Goal: Check status: Check status

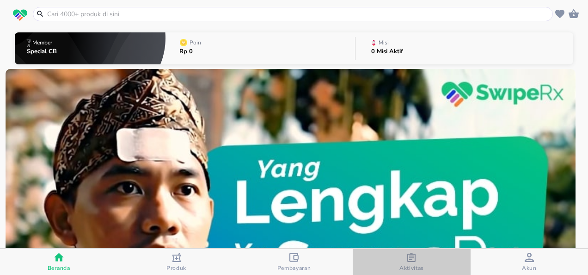
click at [412, 264] on span "Aktivitas" at bounding box center [411, 267] width 25 height 7
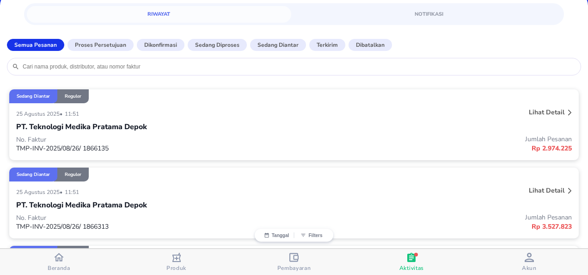
scroll to position [39, 0]
click at [380, 106] on div "Lihat detail" at bounding box center [458, 112] width 232 height 15
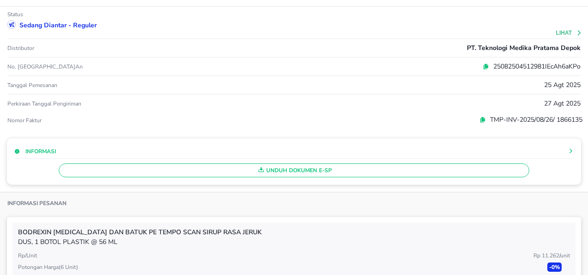
scroll to position [0, 0]
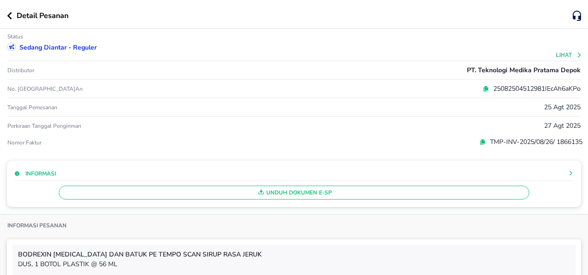
click at [10, 20] on div "Detail Pesanan" at bounding box center [290, 15] width 566 height 11
click at [8, 16] on icon "button" at bounding box center [9, 15] width 5 height 7
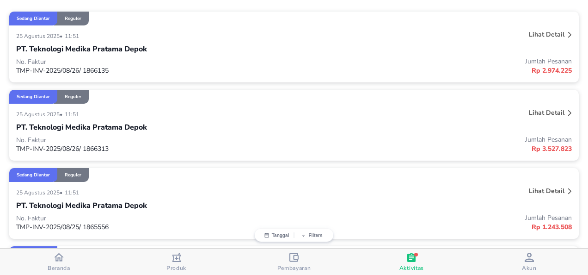
scroll to position [65, 0]
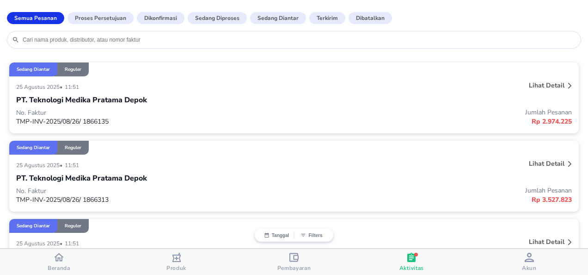
click at [426, 104] on div "PT. Teknologi Medika Pratama Depok" at bounding box center [294, 100] width 556 height 16
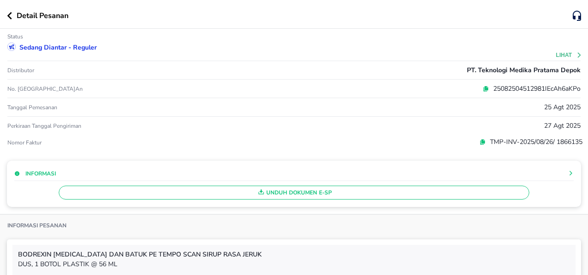
click at [480, 140] on icon at bounding box center [482, 142] width 4 height 4
click at [8, 19] on icon "button" at bounding box center [9, 15] width 5 height 7
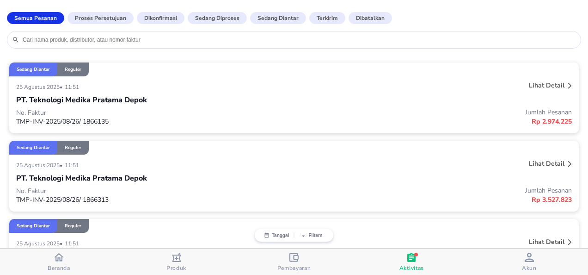
click at [168, 178] on div "PT. Teknologi Medika Pratama Depok" at bounding box center [294, 178] width 556 height 16
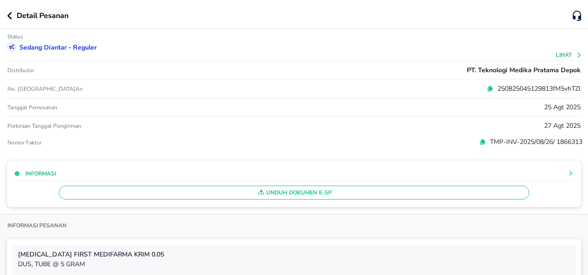
click at [481, 140] on icon at bounding box center [483, 141] width 4 height 4
click at [10, 15] on icon "button" at bounding box center [9, 15] width 5 height 7
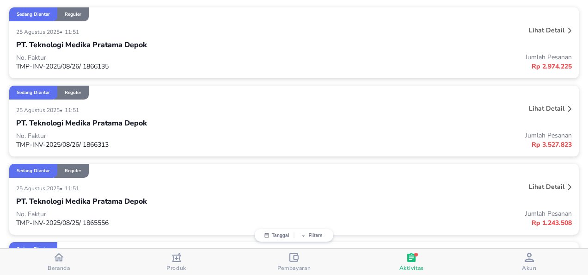
scroll to position [124, 0]
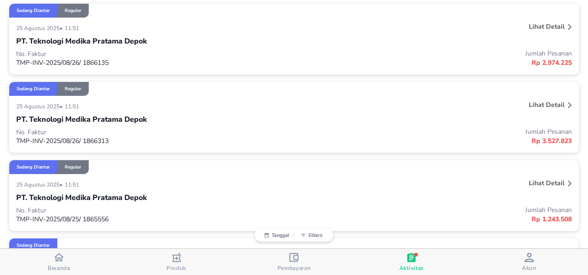
click at [199, 178] on div "[DATE] • 11:51" at bounding box center [178, 183] width 324 height 11
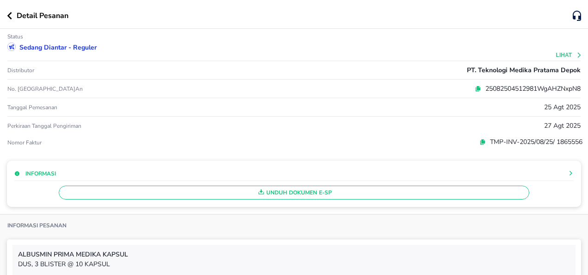
click at [480, 142] on icon at bounding box center [482, 142] width 4 height 4
click at [10, 16] on icon "button" at bounding box center [9, 15] width 5 height 7
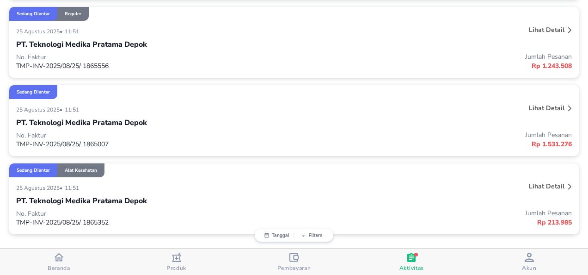
click at [197, 122] on div "PT. Teknologi Medika Pratama Depok" at bounding box center [294, 123] width 556 height 16
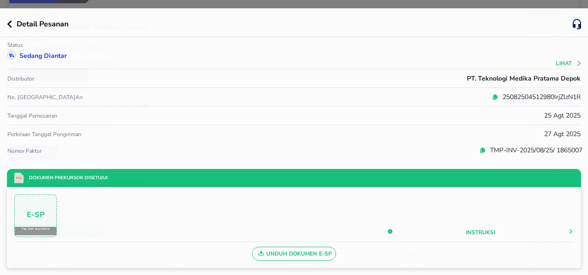
scroll to position [277, 0]
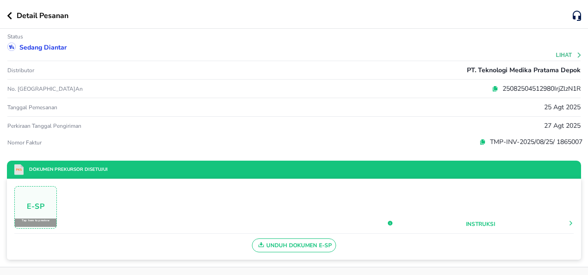
click at [479, 139] on icon at bounding box center [482, 142] width 6 height 6
click at [10, 18] on icon "button" at bounding box center [9, 15] width 5 height 7
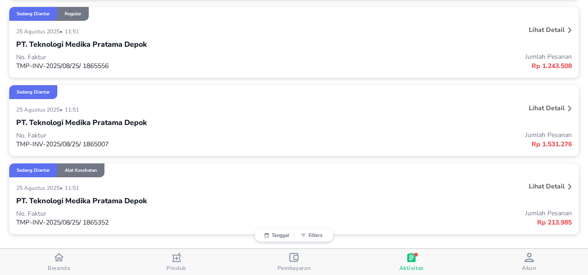
scroll to position [280, 0]
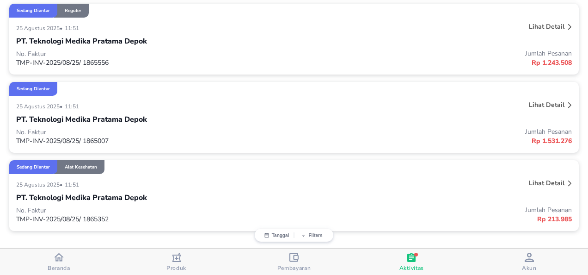
click at [201, 190] on div "PT. Teknologi Medika Pratama Depok" at bounding box center [294, 198] width 556 height 16
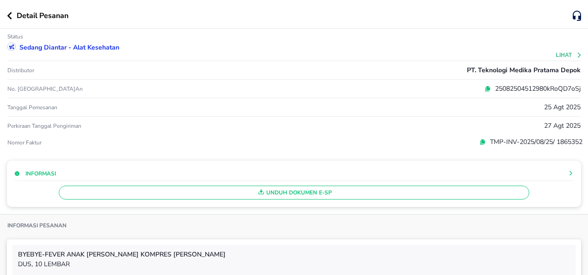
click at [479, 143] on icon at bounding box center [482, 142] width 6 height 6
click at [10, 15] on icon "button" at bounding box center [9, 15] width 5 height 7
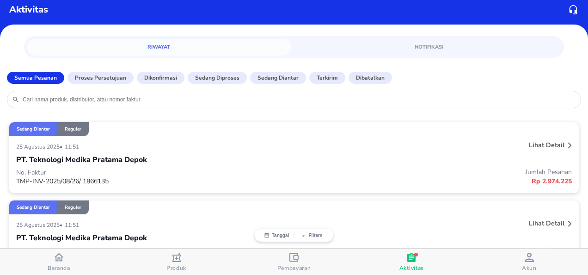
scroll to position [3, 0]
